Goal: Information Seeking & Learning: Find specific fact

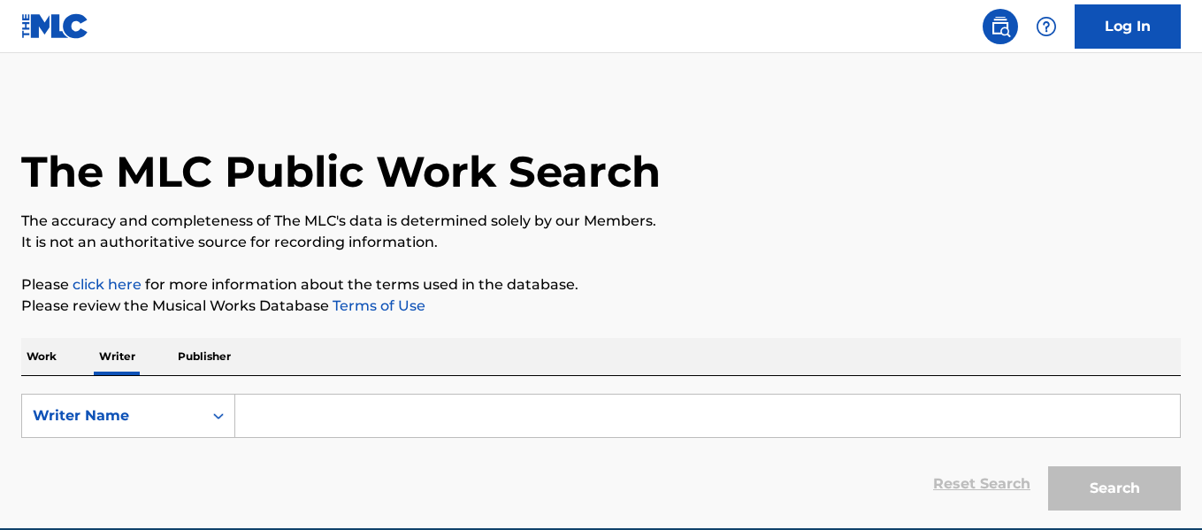
scroll to position [83, 0]
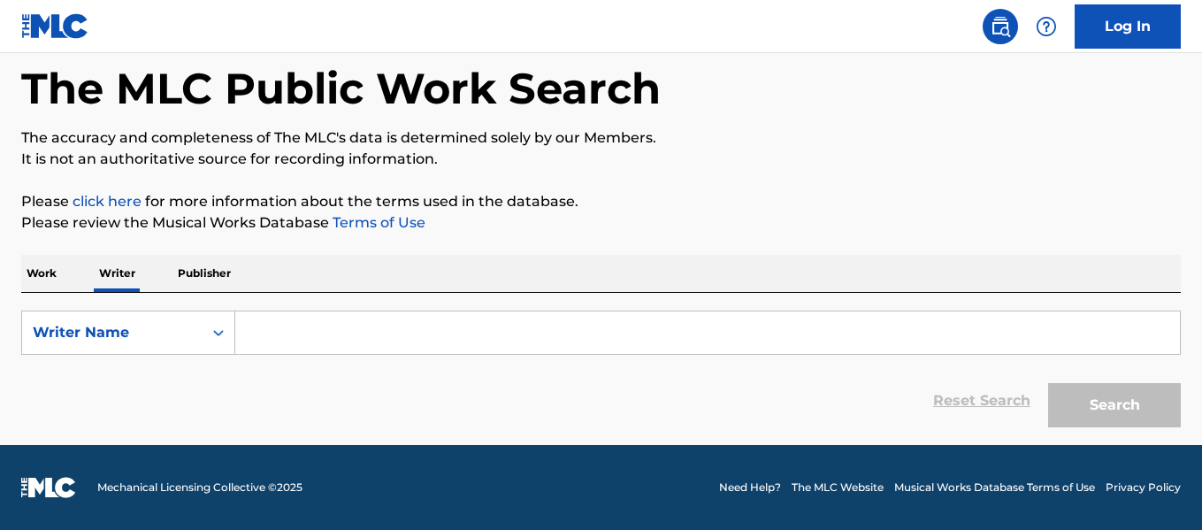
click at [350, 328] on input "Search Form" at bounding box center [707, 332] width 944 height 42
paste input "[PERSON_NAME]"
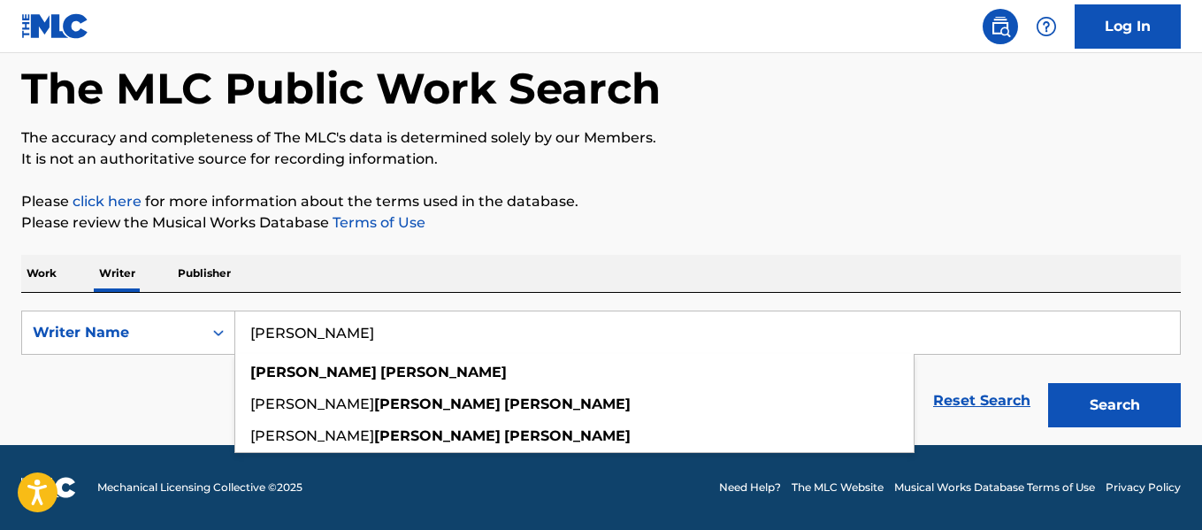
scroll to position [0, 0]
type input "[PERSON_NAME]"
click at [1082, 400] on button "Search" at bounding box center [1114, 405] width 133 height 44
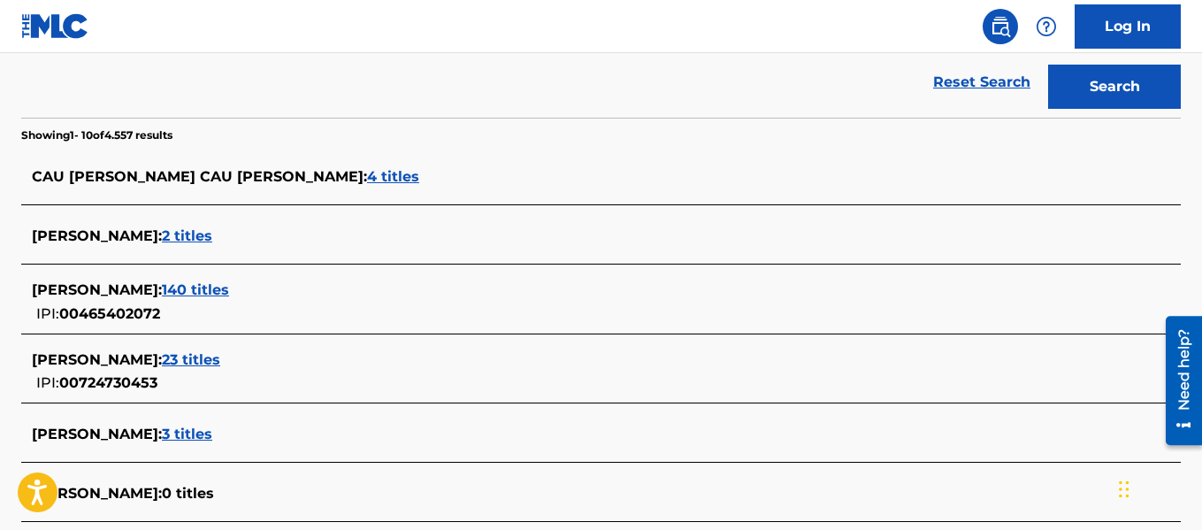
scroll to position [416, 0]
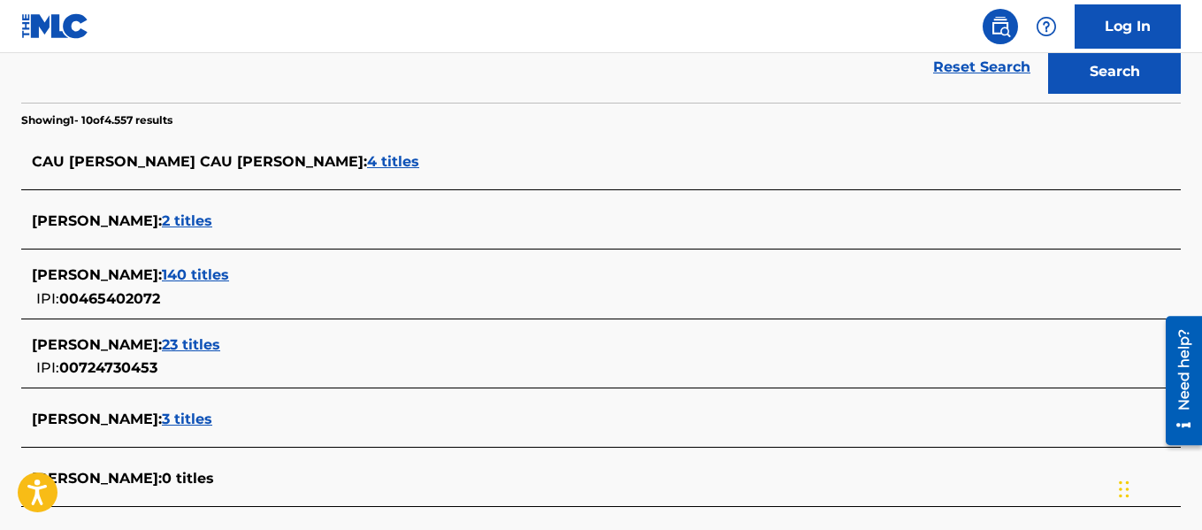
click at [195, 223] on span "2 titles" at bounding box center [187, 220] width 50 height 17
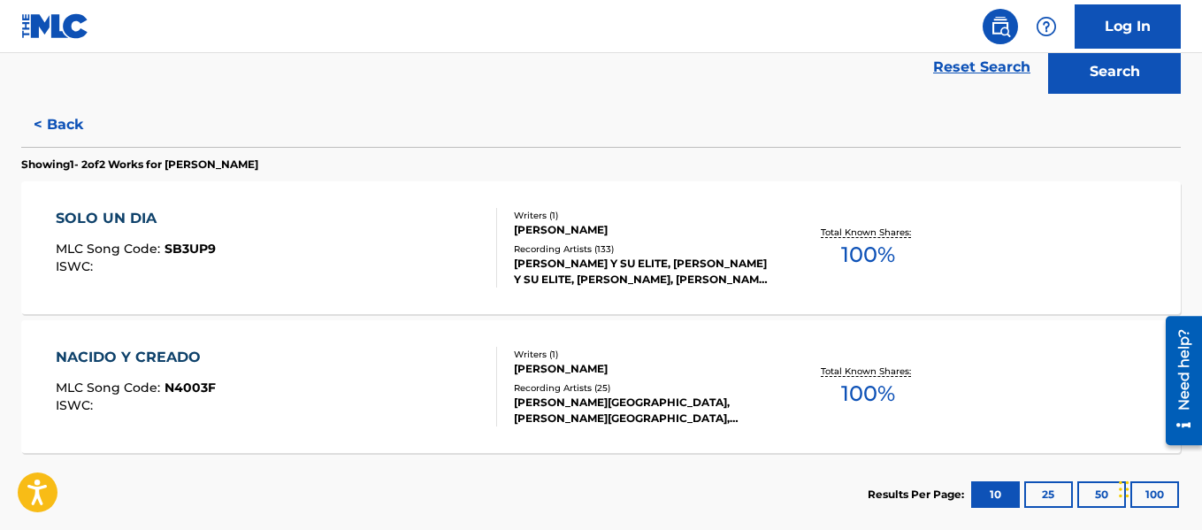
click at [547, 252] on div "Recording Artists ( 133 )" at bounding box center [643, 248] width 258 height 13
